Goal: Check status: Check status

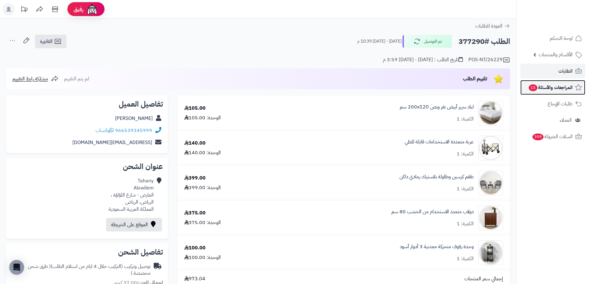
click at [554, 85] on span "المراجعات والأسئلة 15" at bounding box center [550, 87] width 45 height 9
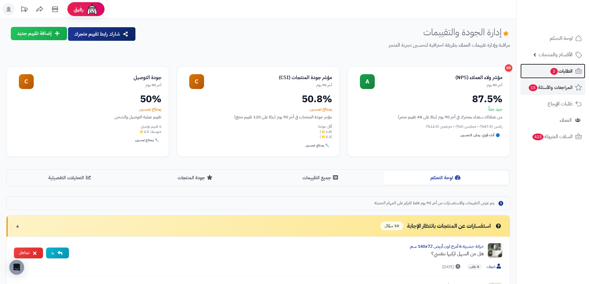
click at [545, 73] on link "الطلبات 2" at bounding box center [552, 71] width 65 height 15
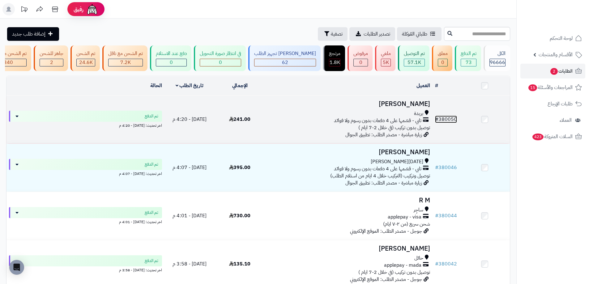
click at [453, 123] on link "# 380050" at bounding box center [446, 119] width 22 height 7
